Goal: Information Seeking & Learning: Learn about a topic

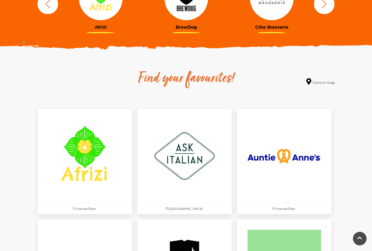
scroll to position [253, 0]
click at [67, 180] on img at bounding box center [85, 156] width 94 height 94
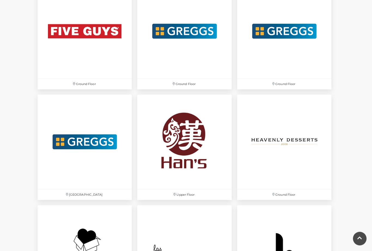
scroll to position [1041, 0]
click at [178, 196] on p "Upper Floor" at bounding box center [184, 194] width 94 height 11
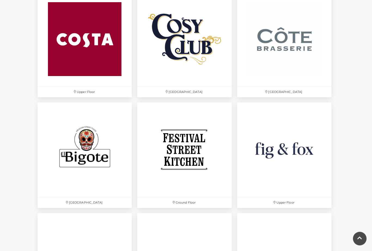
scroll to position [812, 0]
click at [169, 155] on img at bounding box center [184, 149] width 94 height 94
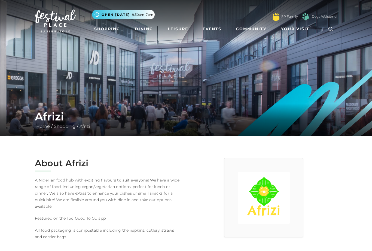
click at [254, 194] on img at bounding box center [264, 198] width 52 height 52
click at [257, 213] on img at bounding box center [264, 198] width 52 height 52
click at [259, 188] on img at bounding box center [264, 198] width 52 height 52
click at [260, 191] on img at bounding box center [264, 198] width 52 height 52
click at [49, 115] on h1 "Afrizi" at bounding box center [186, 116] width 302 height 13
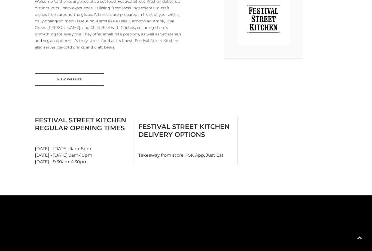
scroll to position [179, 0]
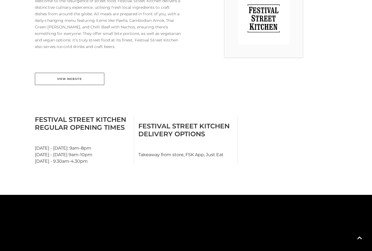
click at [57, 83] on link "View Website" at bounding box center [69, 79] width 69 height 12
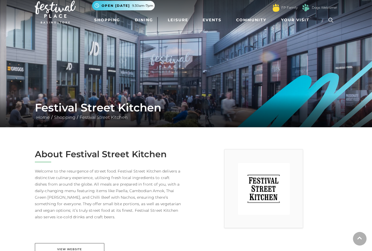
scroll to position [0, 0]
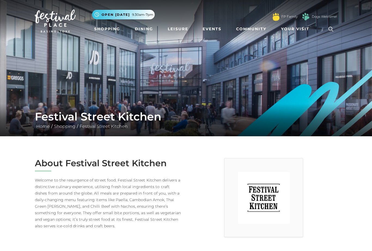
click at [138, 32] on link "Dining" at bounding box center [144, 29] width 23 height 10
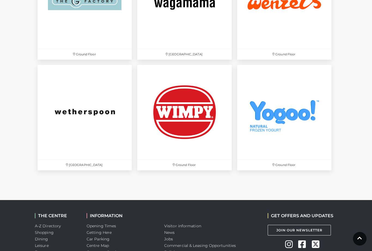
scroll to position [1898, 0]
